Goal: Task Accomplishment & Management: Use online tool/utility

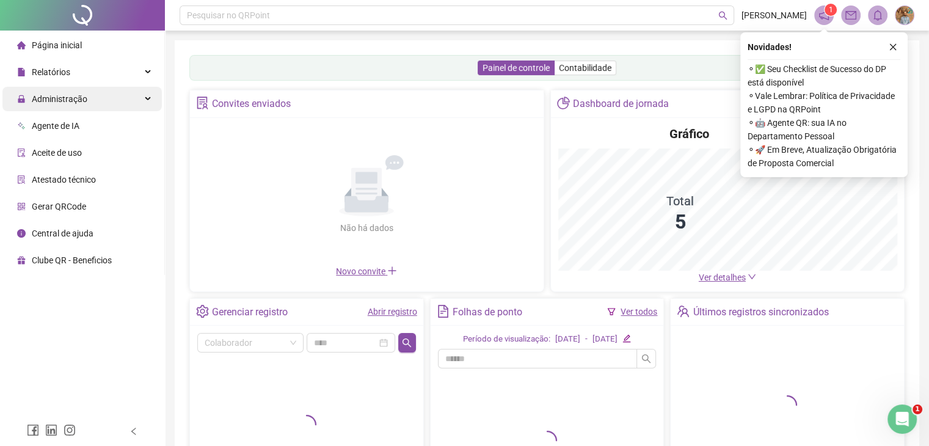
click at [150, 101] on div "Administração" at bounding box center [81, 99] width 159 height 24
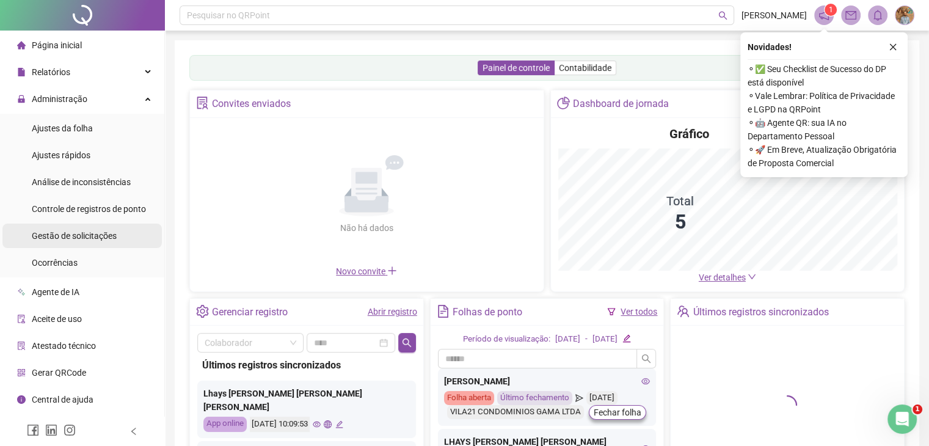
click at [71, 235] on span "Gestão de solicitações" at bounding box center [74, 236] width 85 height 10
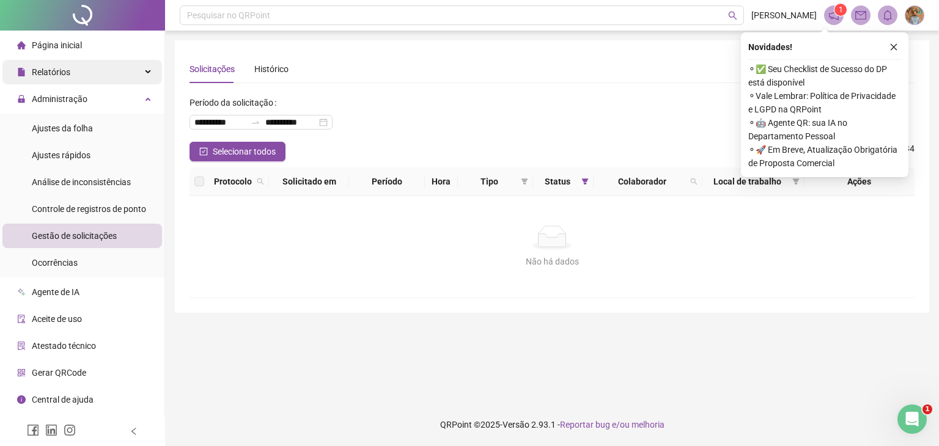
click at [146, 72] on icon at bounding box center [149, 72] width 6 height 0
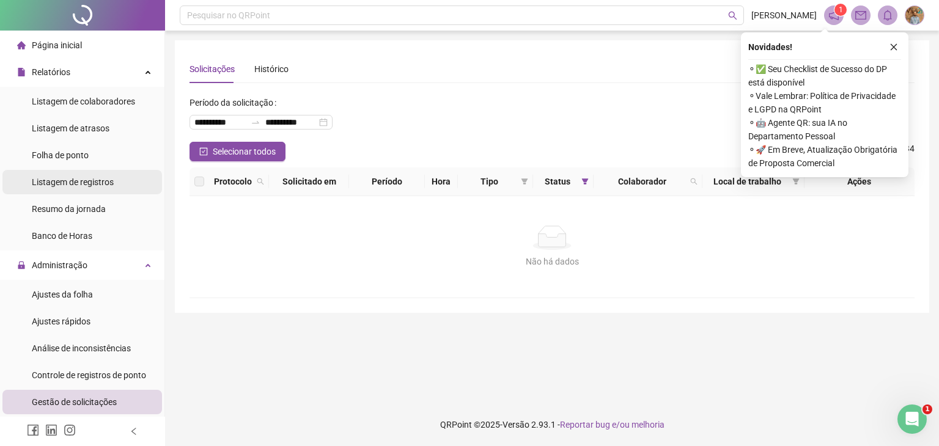
click at [73, 180] on span "Listagem de registros" at bounding box center [73, 182] width 82 height 10
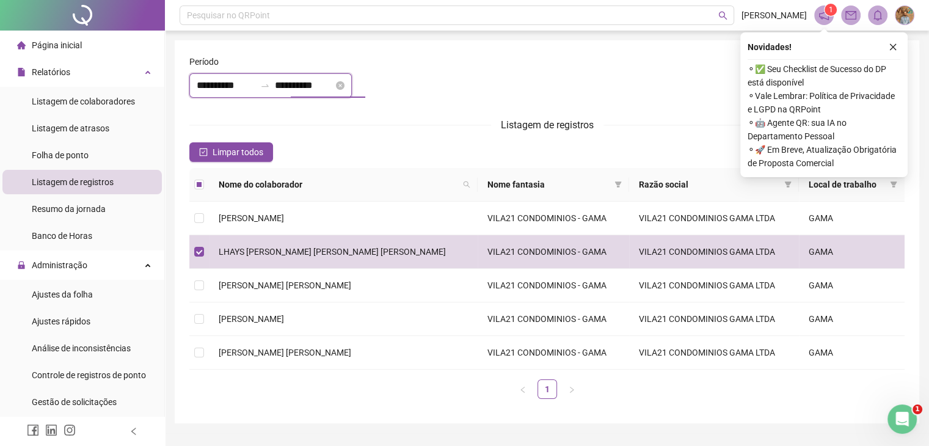
click at [304, 85] on input "**********" at bounding box center [304, 85] width 59 height 15
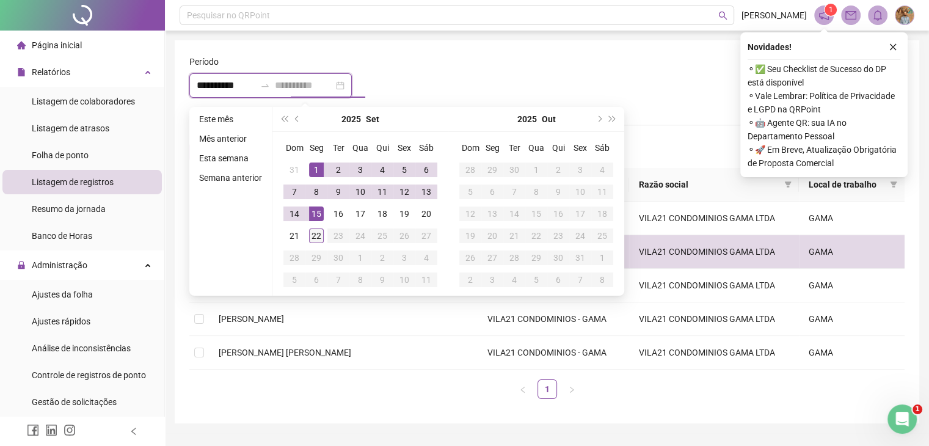
type input "**********"
click at [313, 232] on div "22" at bounding box center [316, 236] width 15 height 15
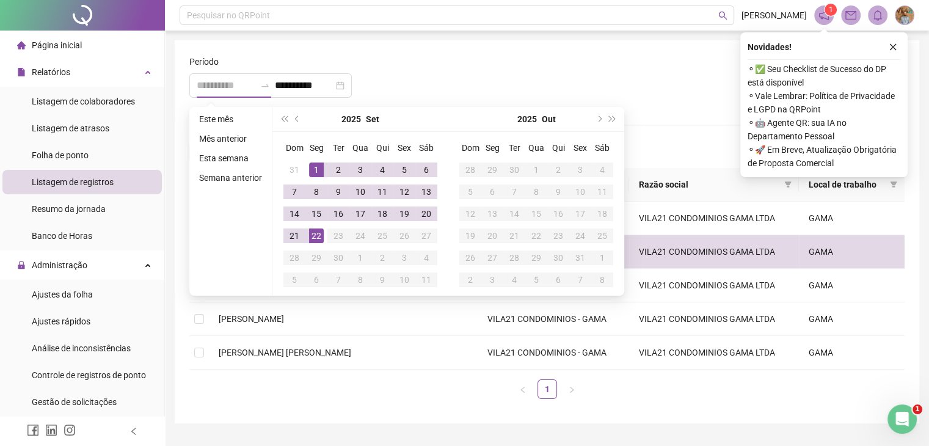
click at [313, 234] on div "22" at bounding box center [316, 236] width 15 height 15
type input "**********"
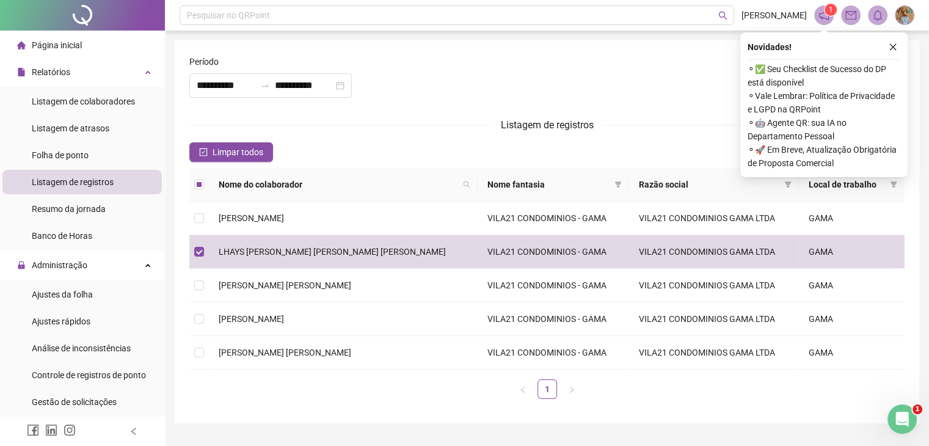
drag, startPoint x: 529, startPoint y: 75, endPoint x: 859, endPoint y: 70, distance: 330.6
click at [535, 75] on div at bounding box center [547, 81] width 242 height 53
click at [895, 46] on icon "close" at bounding box center [893, 47] width 9 height 9
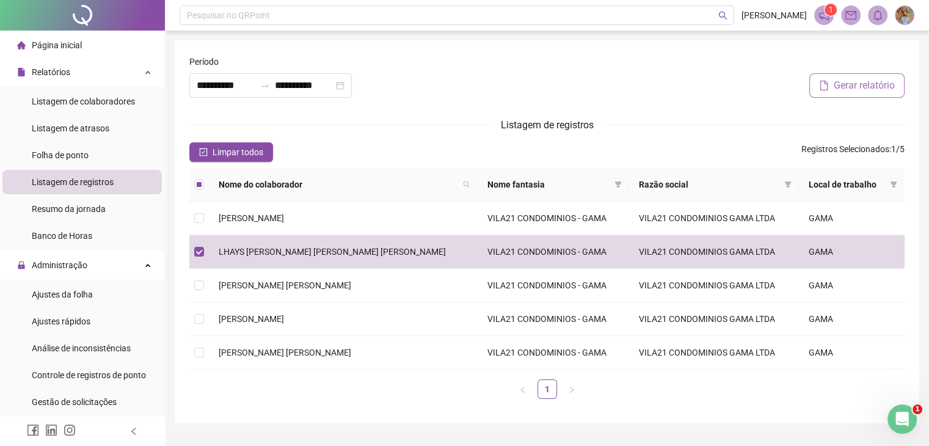
click at [858, 86] on span "Gerar relatório" at bounding box center [864, 85] width 61 height 15
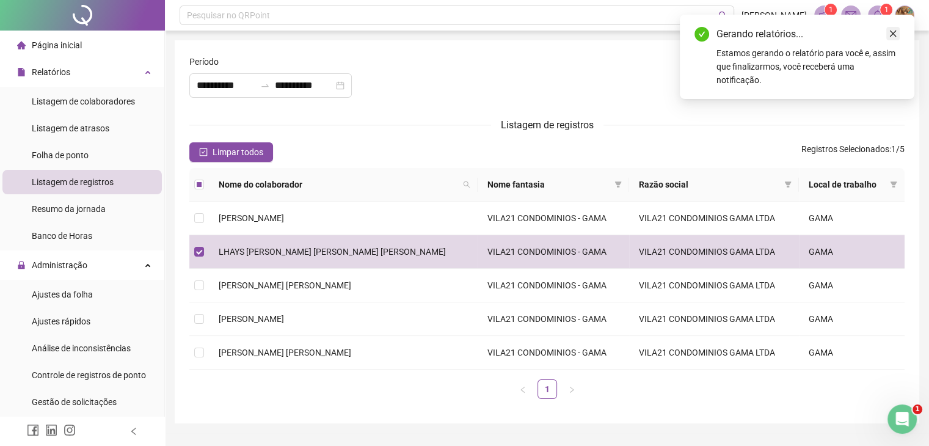
click at [891, 30] on icon "close" at bounding box center [893, 33] width 9 height 9
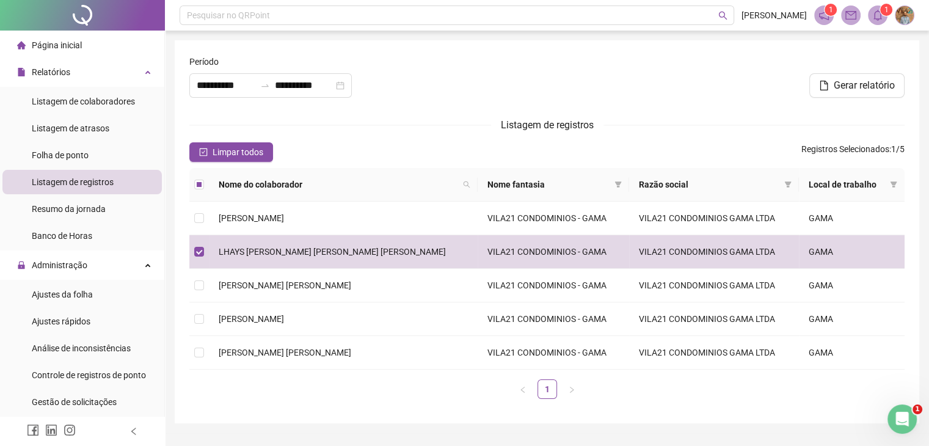
click at [877, 15] on icon "bell" at bounding box center [878, 15] width 11 height 11
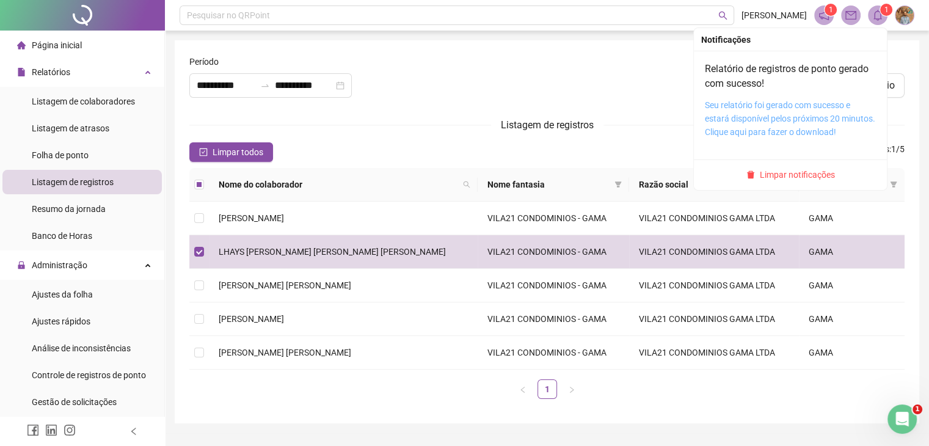
click at [775, 104] on link "Seu relatório foi gerado com sucesso e estará disponível pelos próximos 20 minu…" at bounding box center [790, 118] width 170 height 37
